Goal: Go to known website: Access a specific website the user already knows

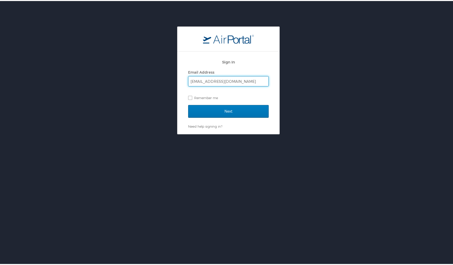
type input "[EMAIL_ADDRESS][DOMAIN_NAME]"
click at [226, 110] on input "Next" at bounding box center [228, 110] width 80 height 13
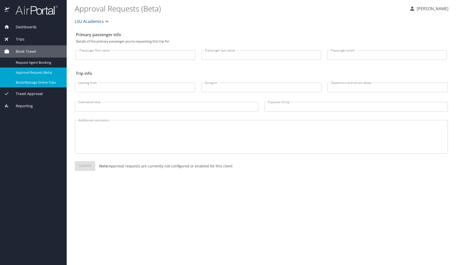
click at [41, 80] on span "Book/Manage Online Trips" at bounding box center [38, 82] width 45 height 5
